Goal: Task Accomplishment & Management: Manage account settings

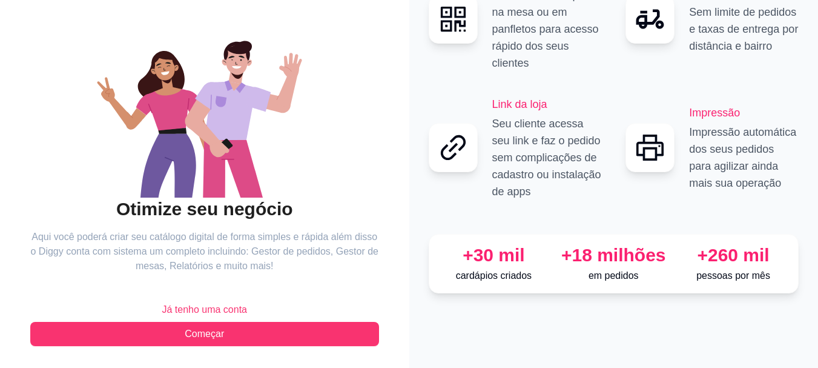
scroll to position [93, 0]
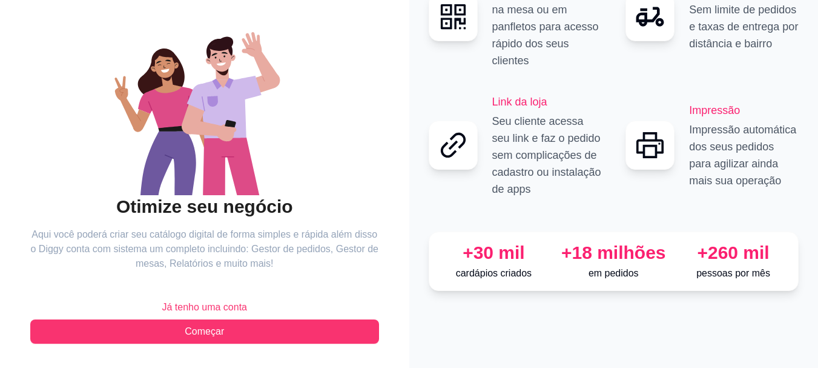
click at [213, 305] on span "Já tenho uma conta" at bounding box center [204, 307] width 85 height 15
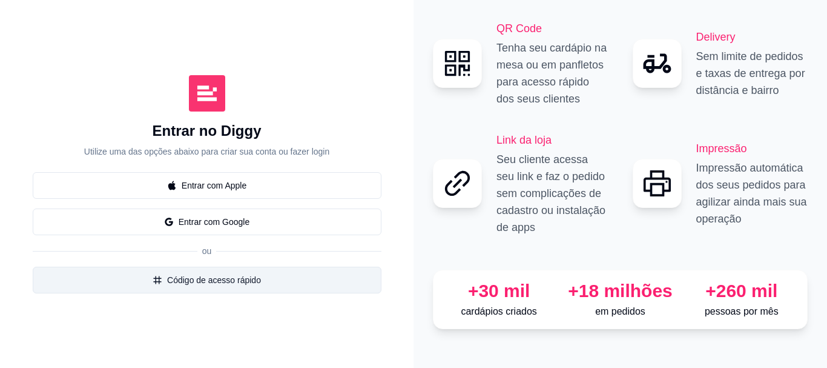
click at [218, 279] on button "Código de acesso rápido" at bounding box center [207, 279] width 349 height 27
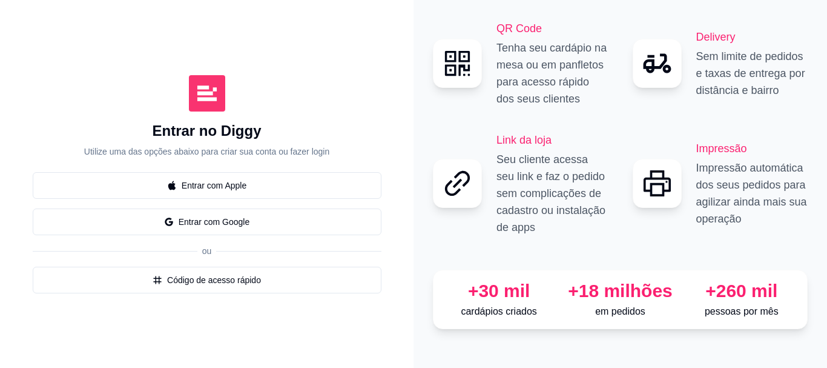
click at [537, 120] on icon "Close" at bounding box center [537, 121] width 5 height 5
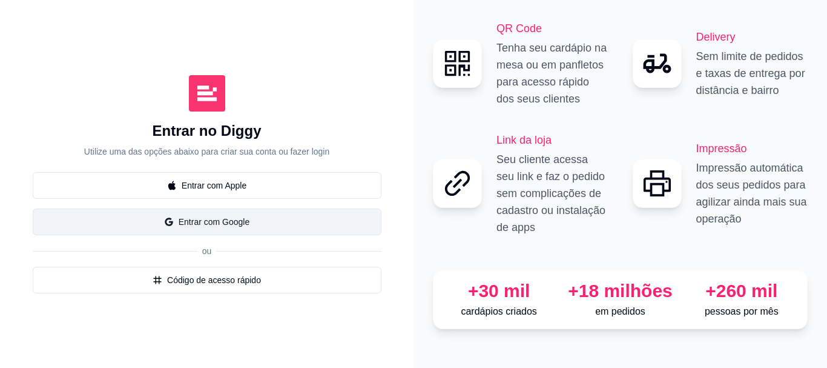
click at [196, 223] on button "Entrar com Google" at bounding box center [207, 221] width 349 height 27
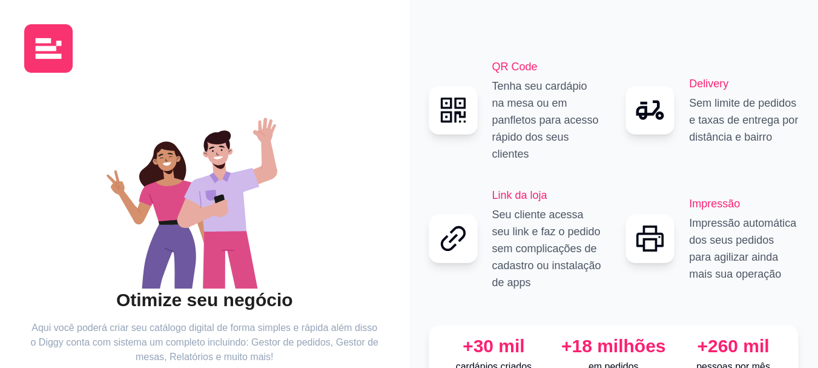
scroll to position [93, 0]
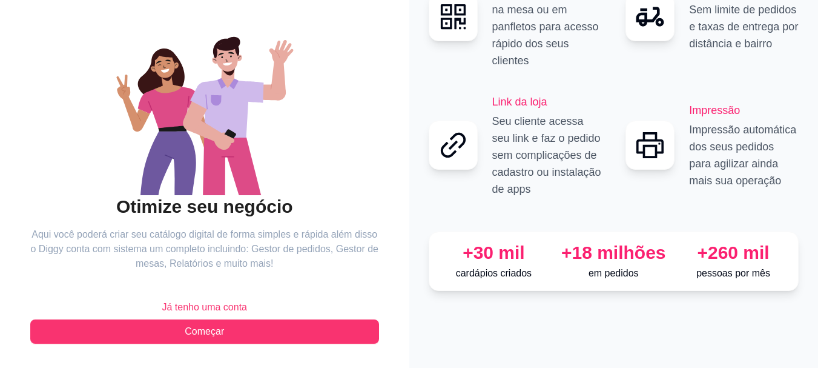
click at [187, 309] on span "Já tenho uma conta" at bounding box center [204, 307] width 85 height 15
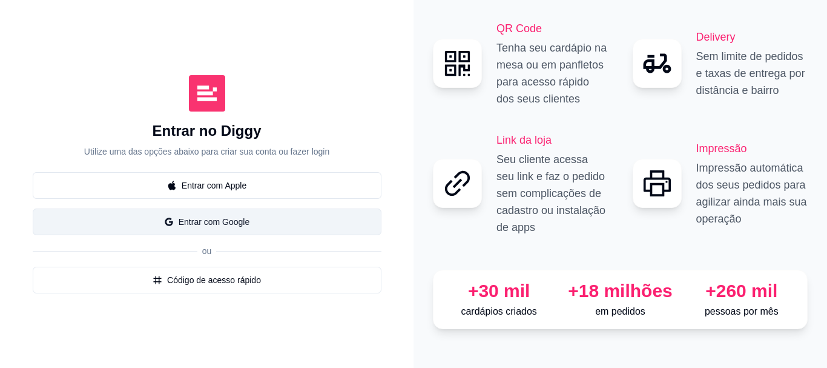
click at [196, 230] on button "Entrar com Google" at bounding box center [207, 221] width 349 height 27
